Goal: Task Accomplishment & Management: Check status

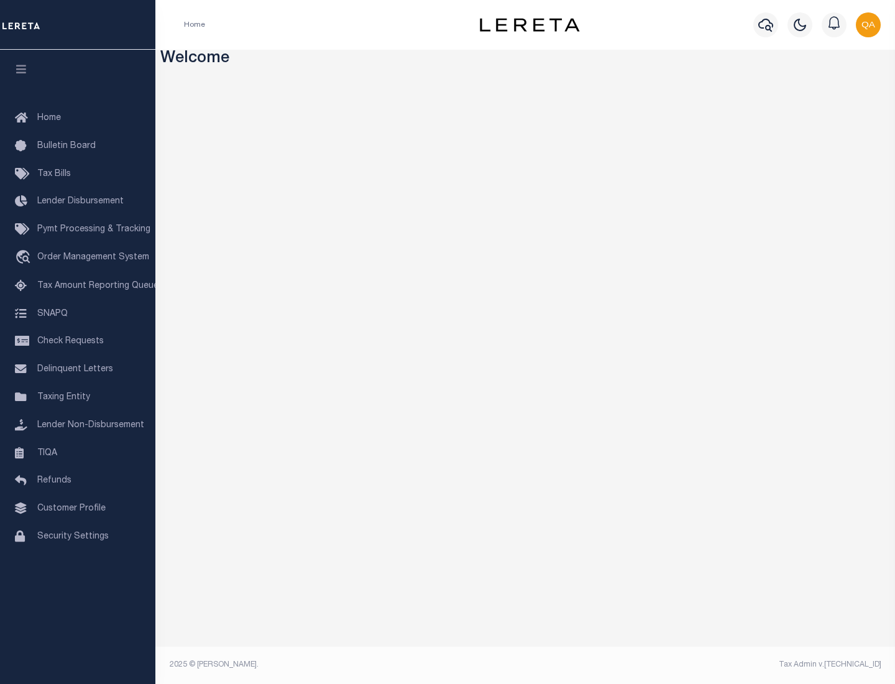
click at [78, 341] on span "Check Requests" at bounding box center [70, 341] width 66 height 9
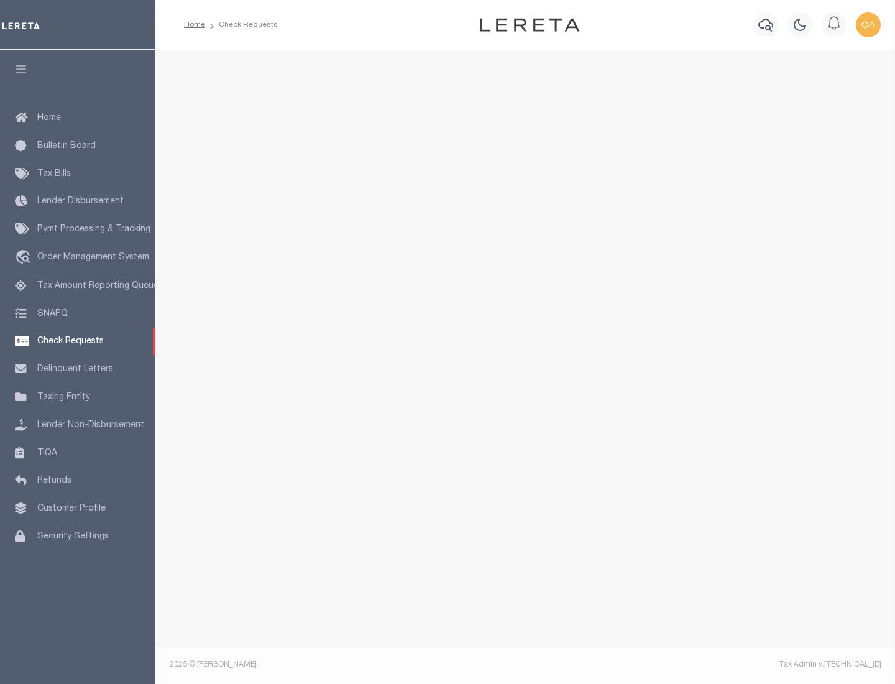
select select "50"
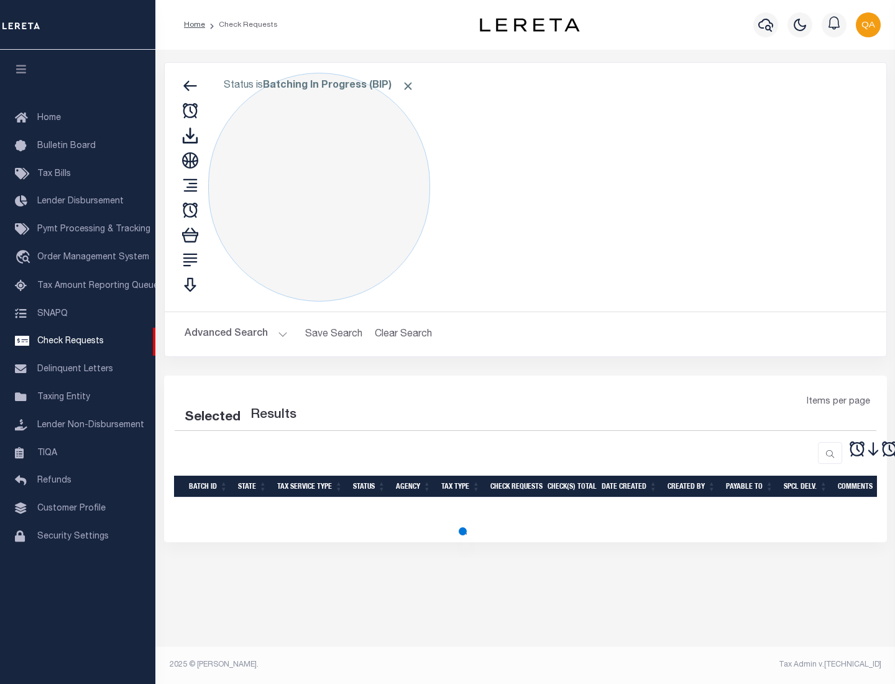
select select "50"
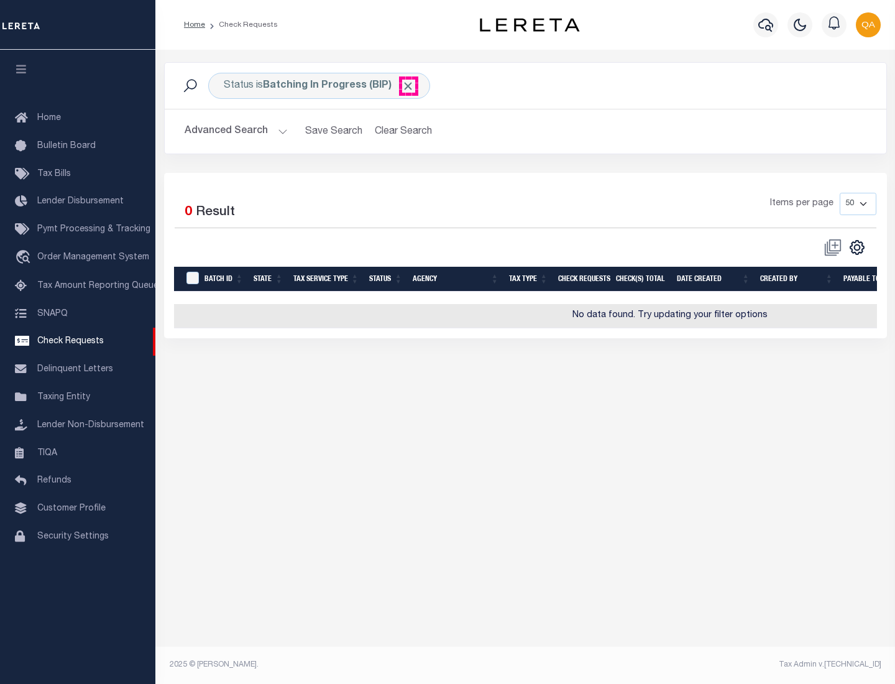
click at [408, 86] on span "Click to Remove" at bounding box center [407, 86] width 13 height 13
